Goal: Task Accomplishment & Management: Manage account settings

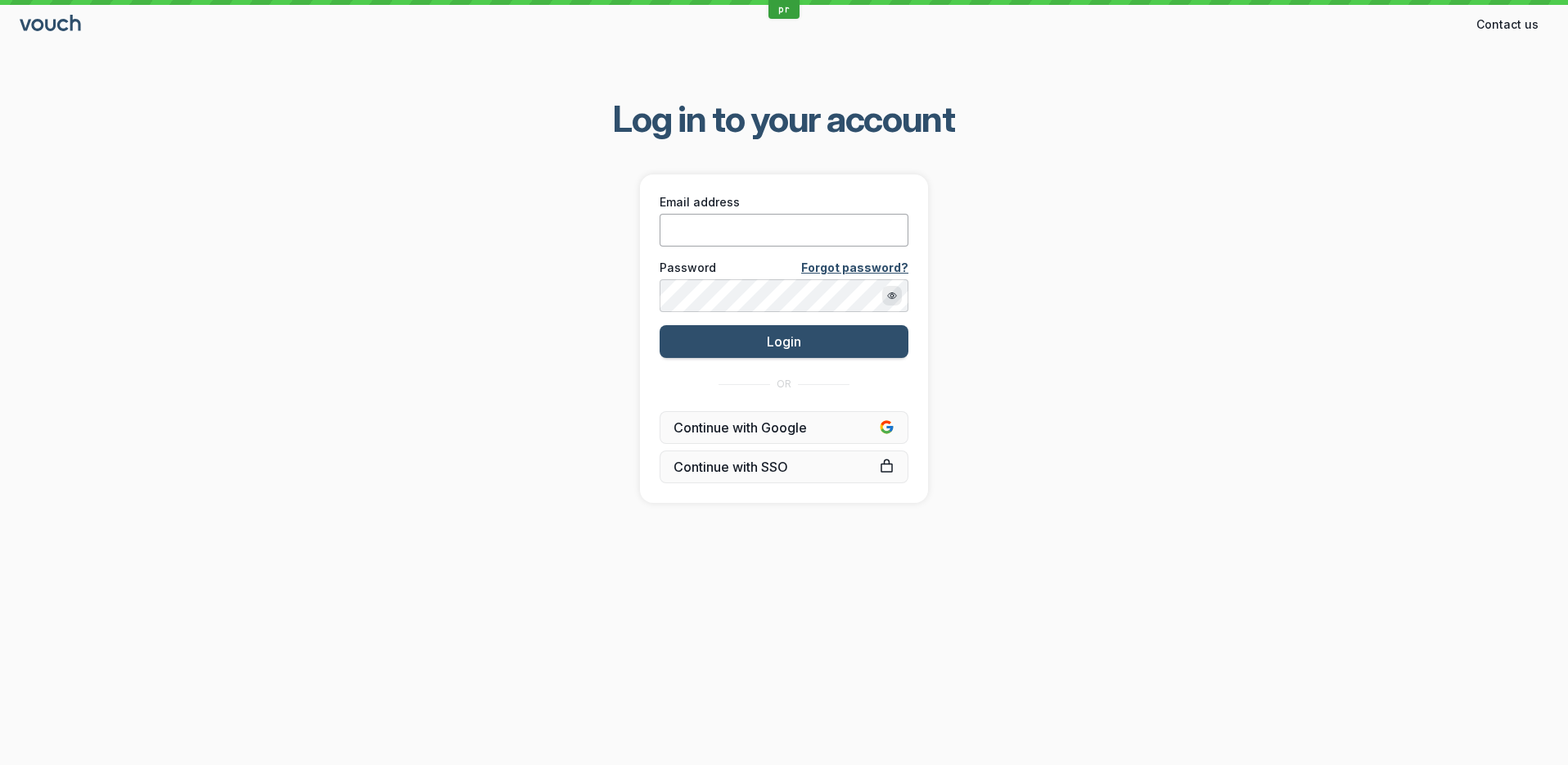
click at [758, 242] on input "Email address" at bounding box center [784, 229] width 249 height 32
click at [811, 473] on span "Continue with SSO" at bounding box center [784, 467] width 221 height 17
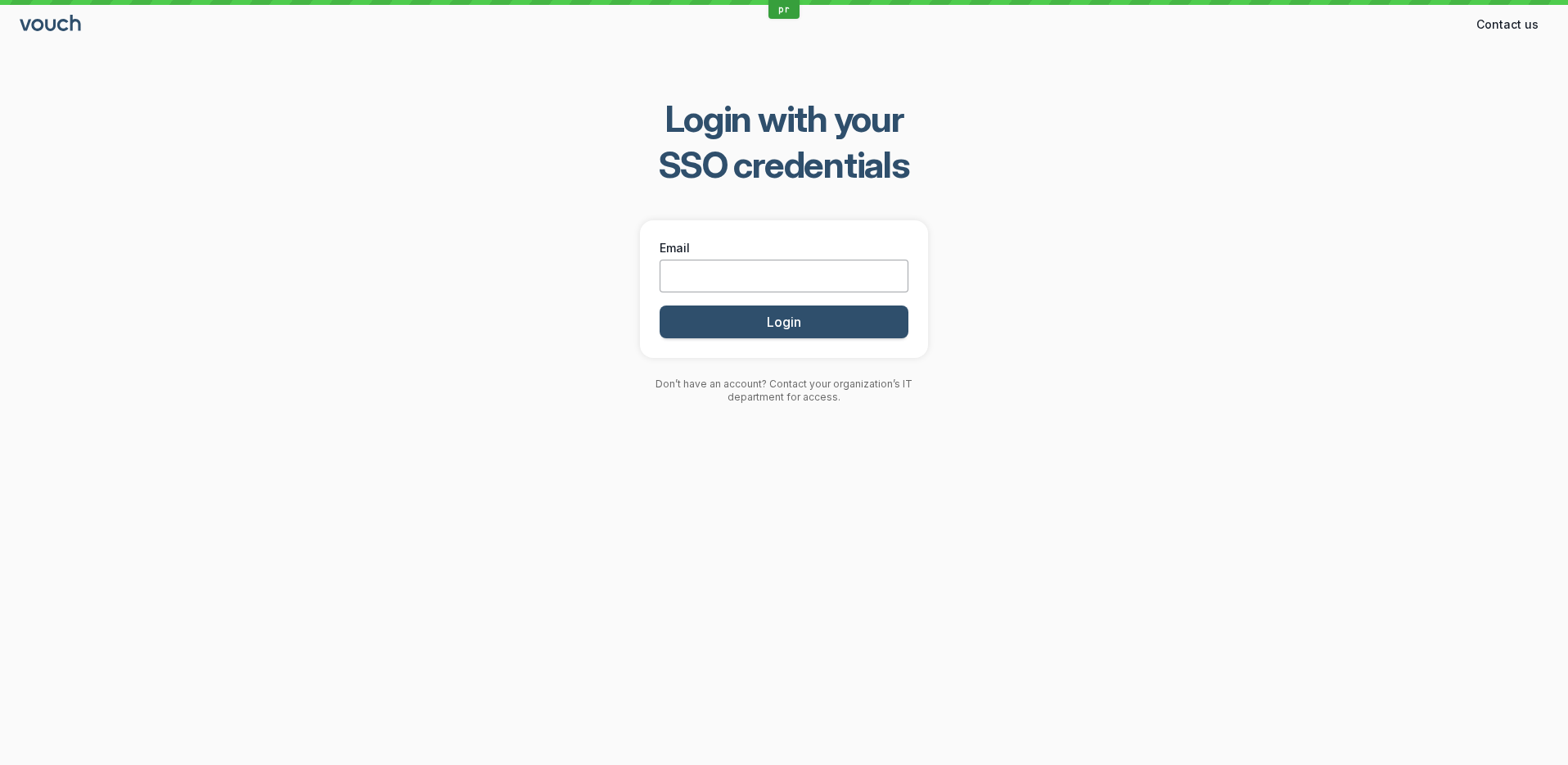
click at [752, 277] on input "Email" at bounding box center [784, 276] width 249 height 32
type input "[PERSON_NAME][EMAIL_ADDRESS][DOMAIN_NAME]"
click at [660, 305] on button "Login" at bounding box center [784, 321] width 249 height 32
